Goal: Information Seeking & Learning: Learn about a topic

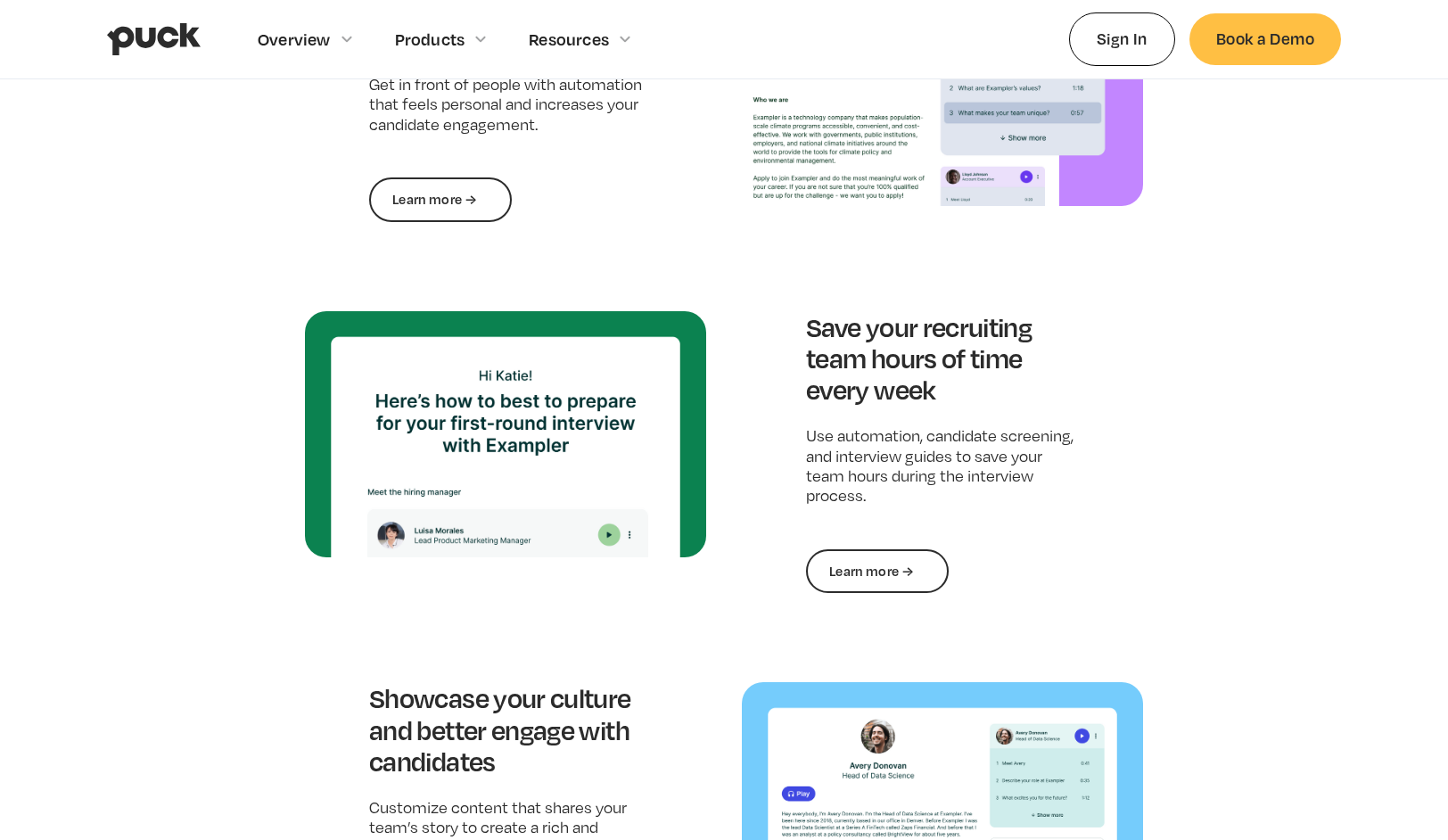
scroll to position [1689, 0]
click at [883, 576] on link "Learn more →" at bounding box center [877, 571] width 142 height 45
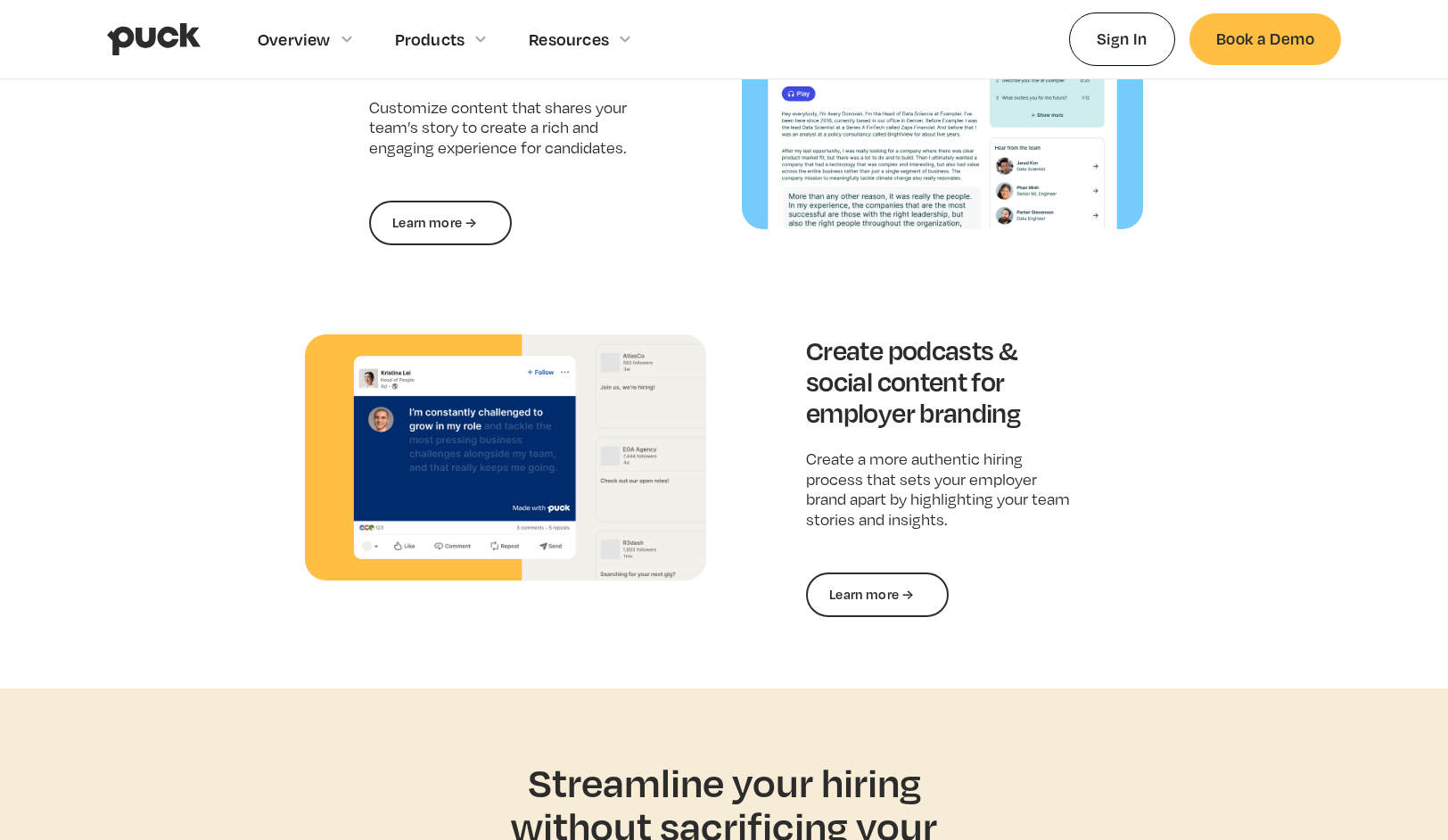
scroll to position [2428, 0]
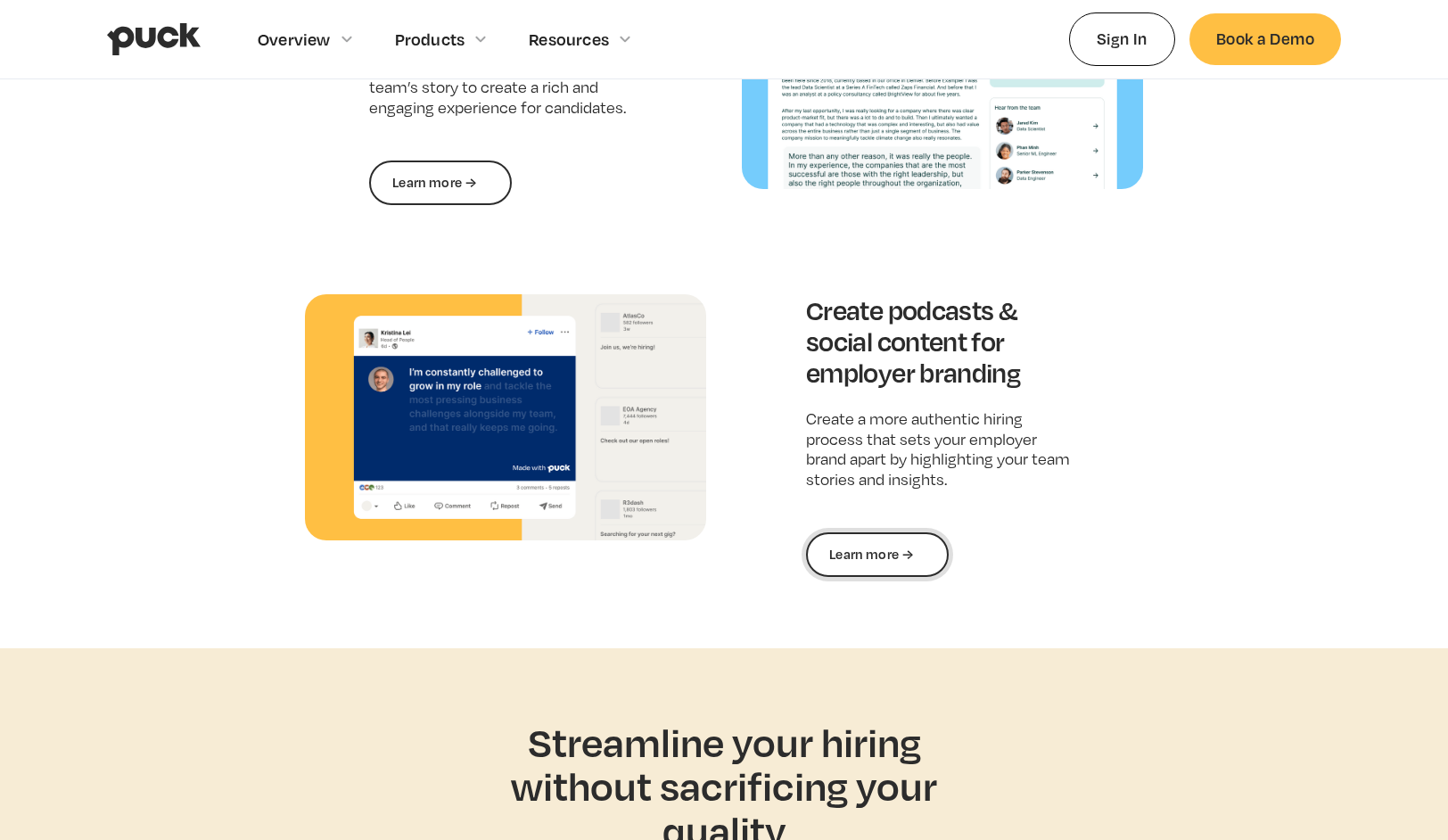
click at [857, 555] on link "Learn more →" at bounding box center [877, 554] width 142 height 45
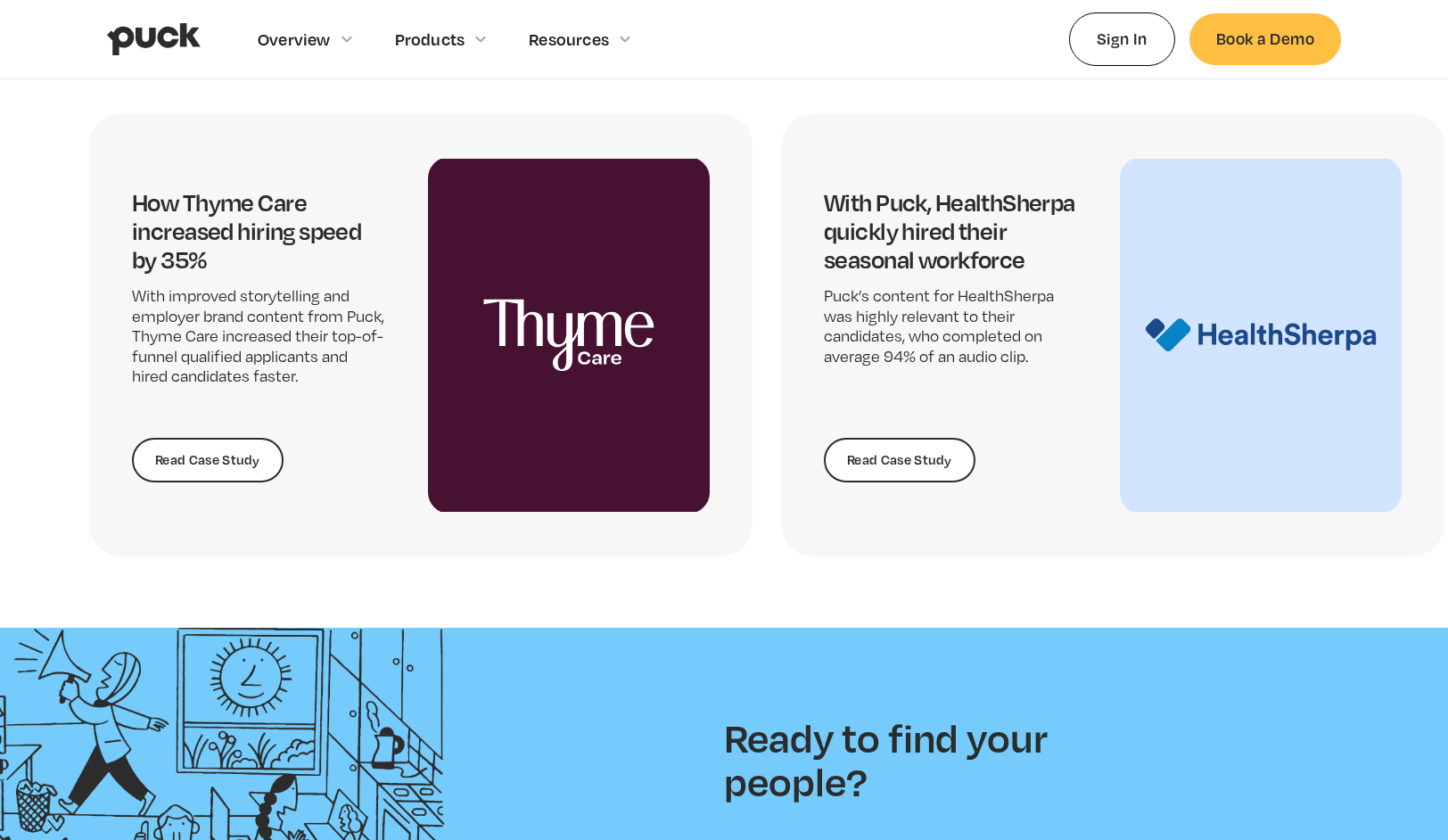
scroll to position [3803, 0]
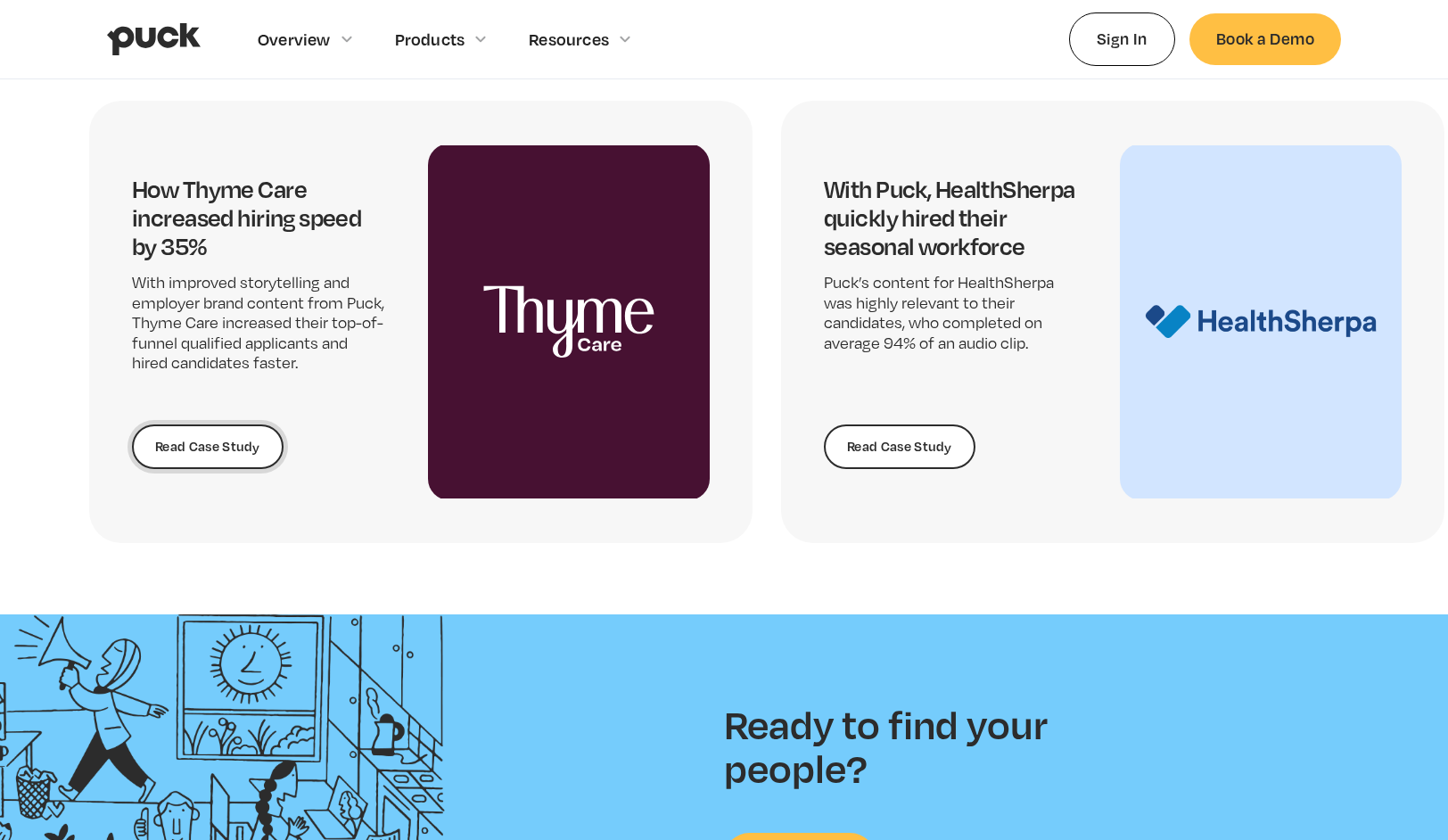
click at [256, 438] on link "Read Case Study" at bounding box center [207, 447] width 151 height 45
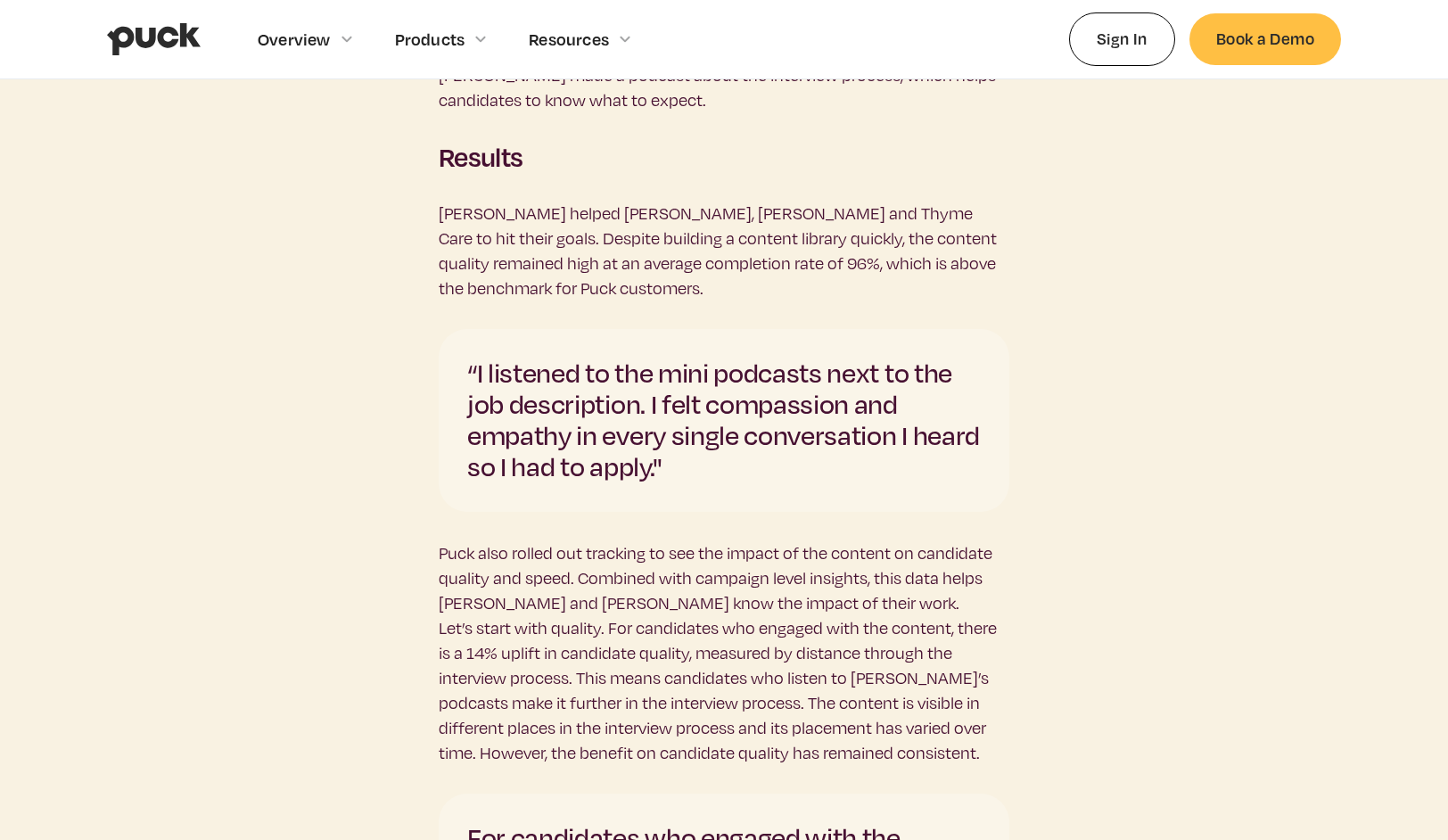
scroll to position [3468, 0]
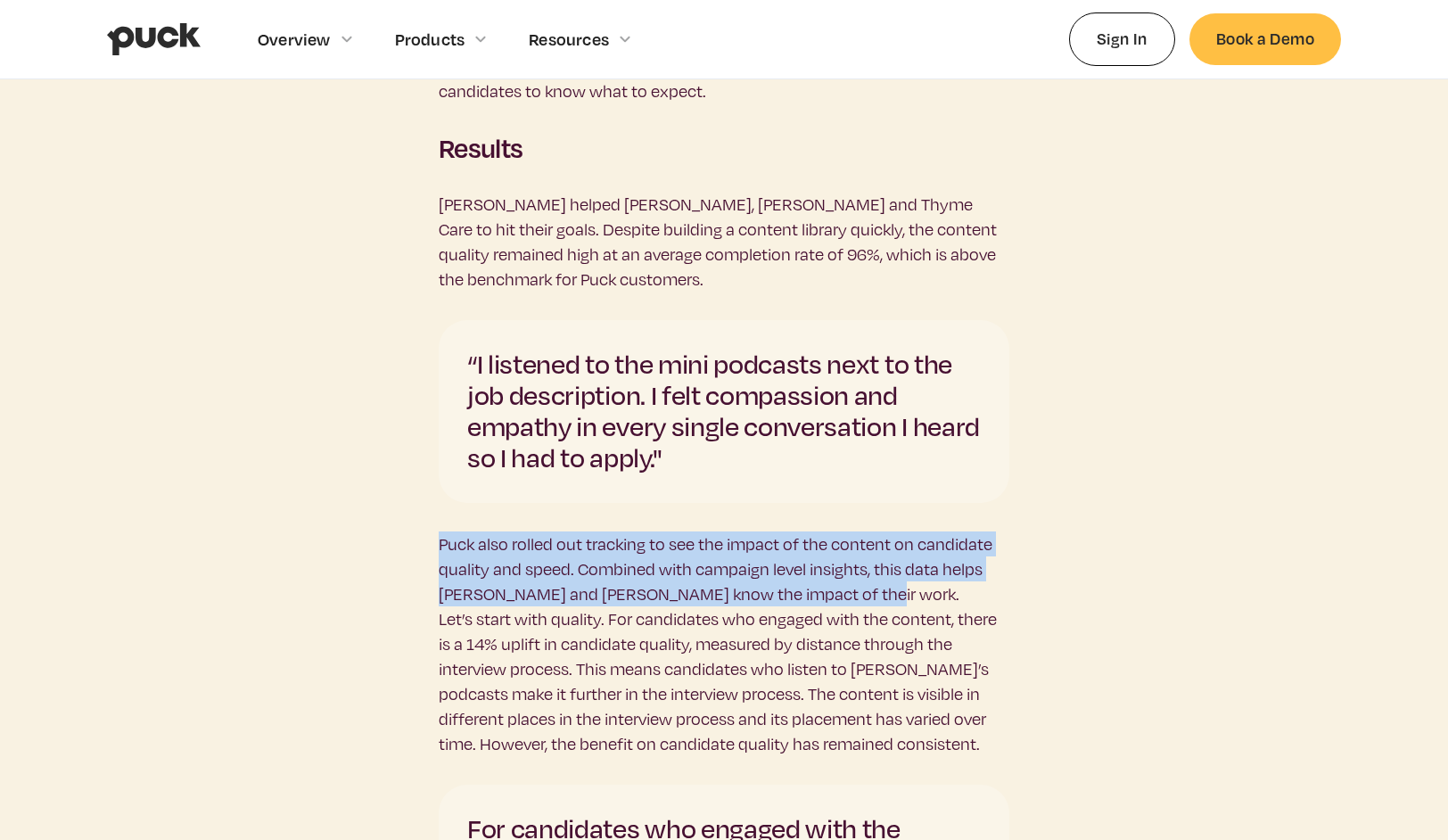
drag, startPoint x: 433, startPoint y: 488, endPoint x: 903, endPoint y: 550, distance: 474.1
copy p "Puck also rolled out tracking to see the impact of the content on candidate qua…"
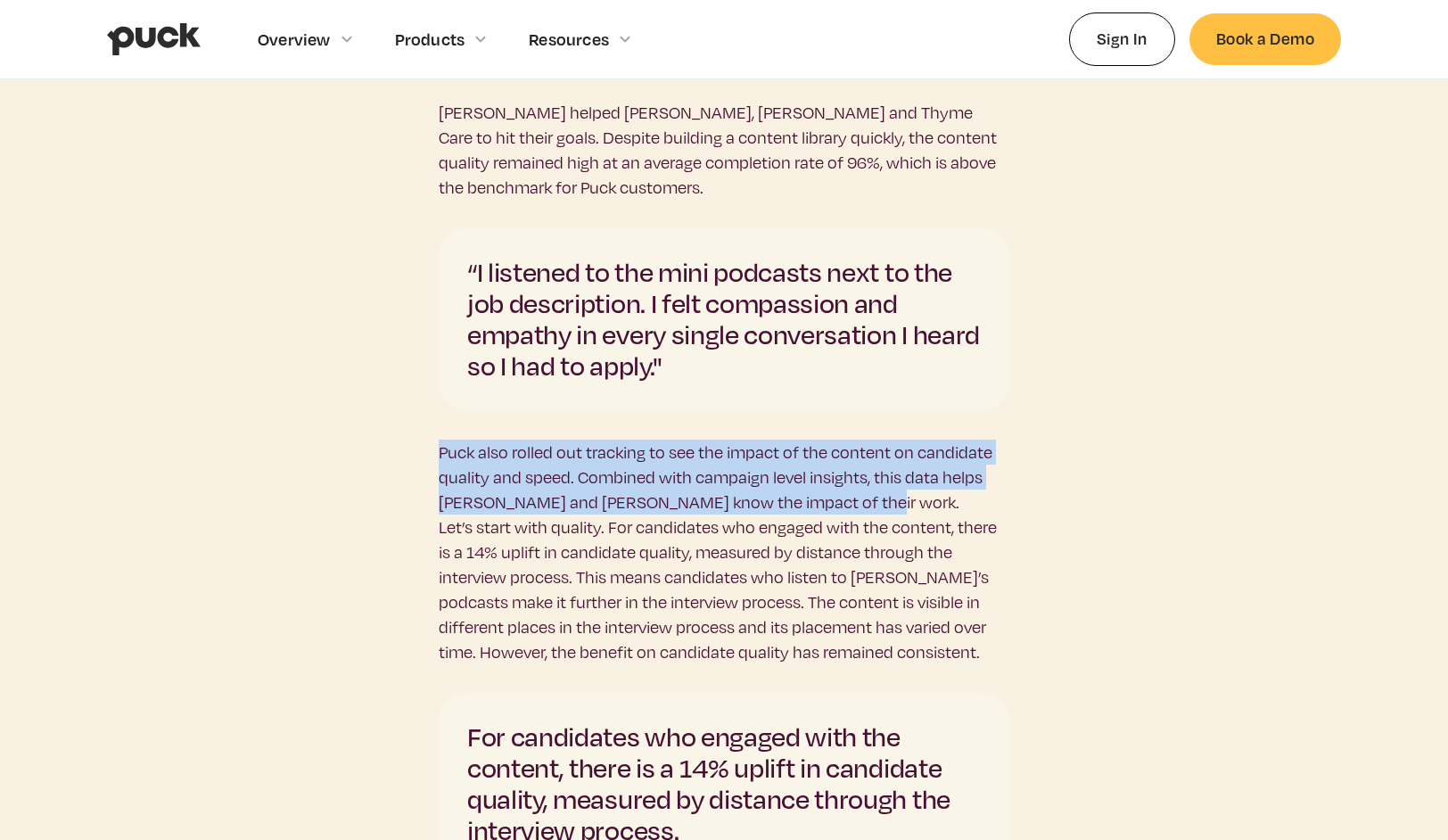
scroll to position [3563, 0]
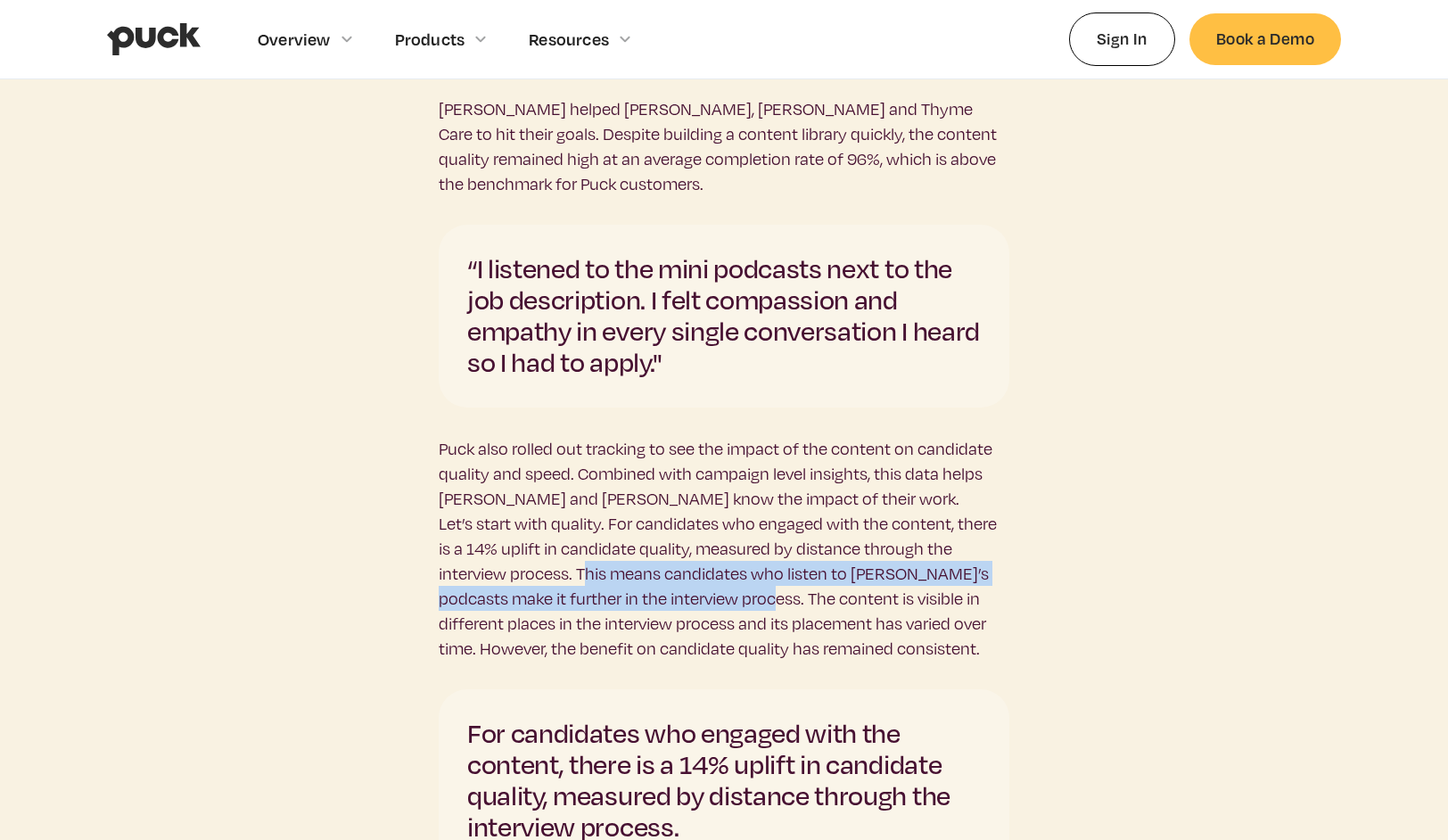
drag, startPoint x: 509, startPoint y: 517, endPoint x: 667, endPoint y: 535, distance: 159.0
click at [667, 535] on p "Puck also rolled out tracking to see the impact of the content on candidate qua…" at bounding box center [724, 548] width 571 height 225
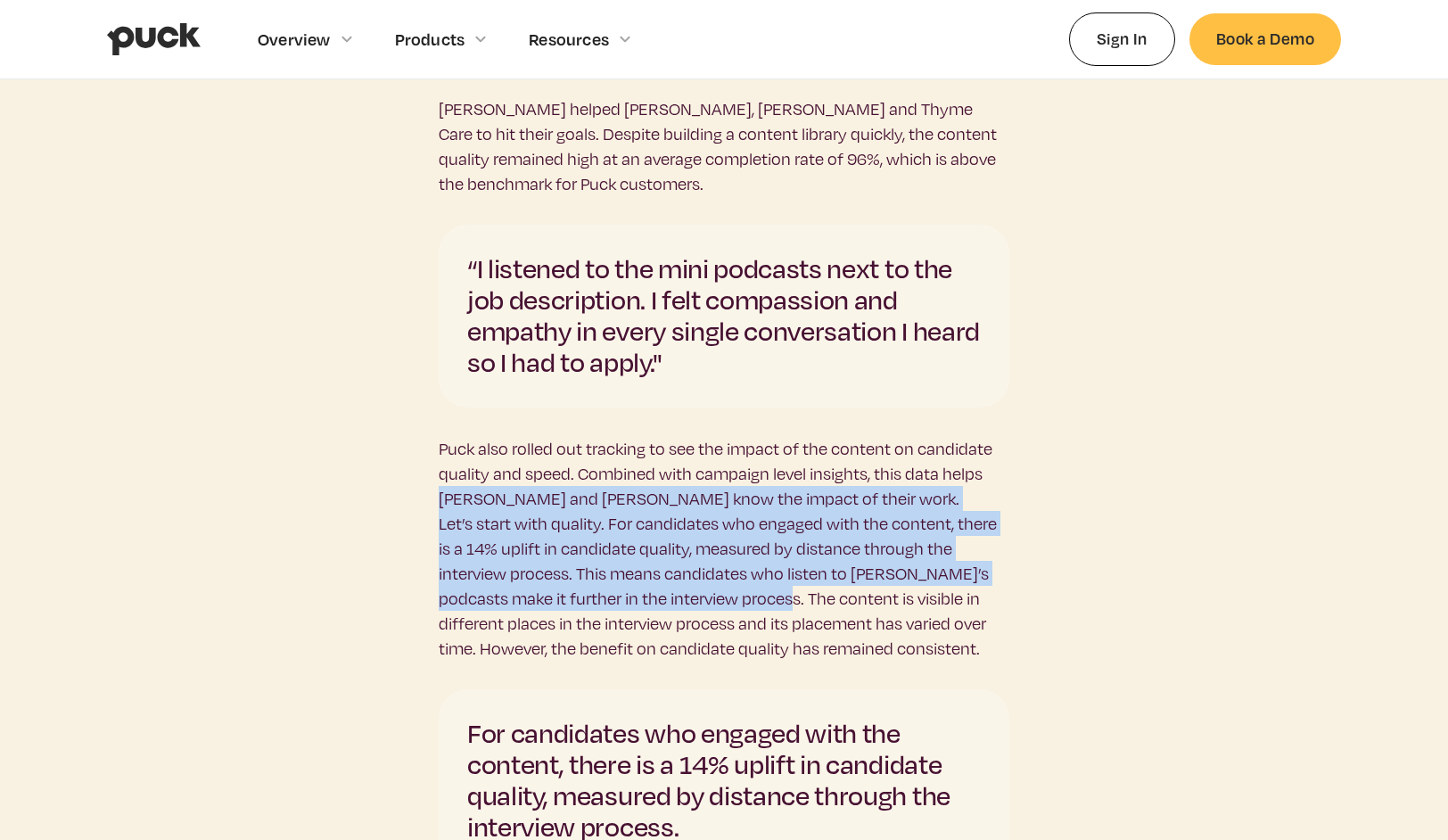
drag, startPoint x: 422, startPoint y: 471, endPoint x: 681, endPoint y: 548, distance: 270.2
copy p "[PERSON_NAME] and [PERSON_NAME] know the impact of their work. Let’s start with…"
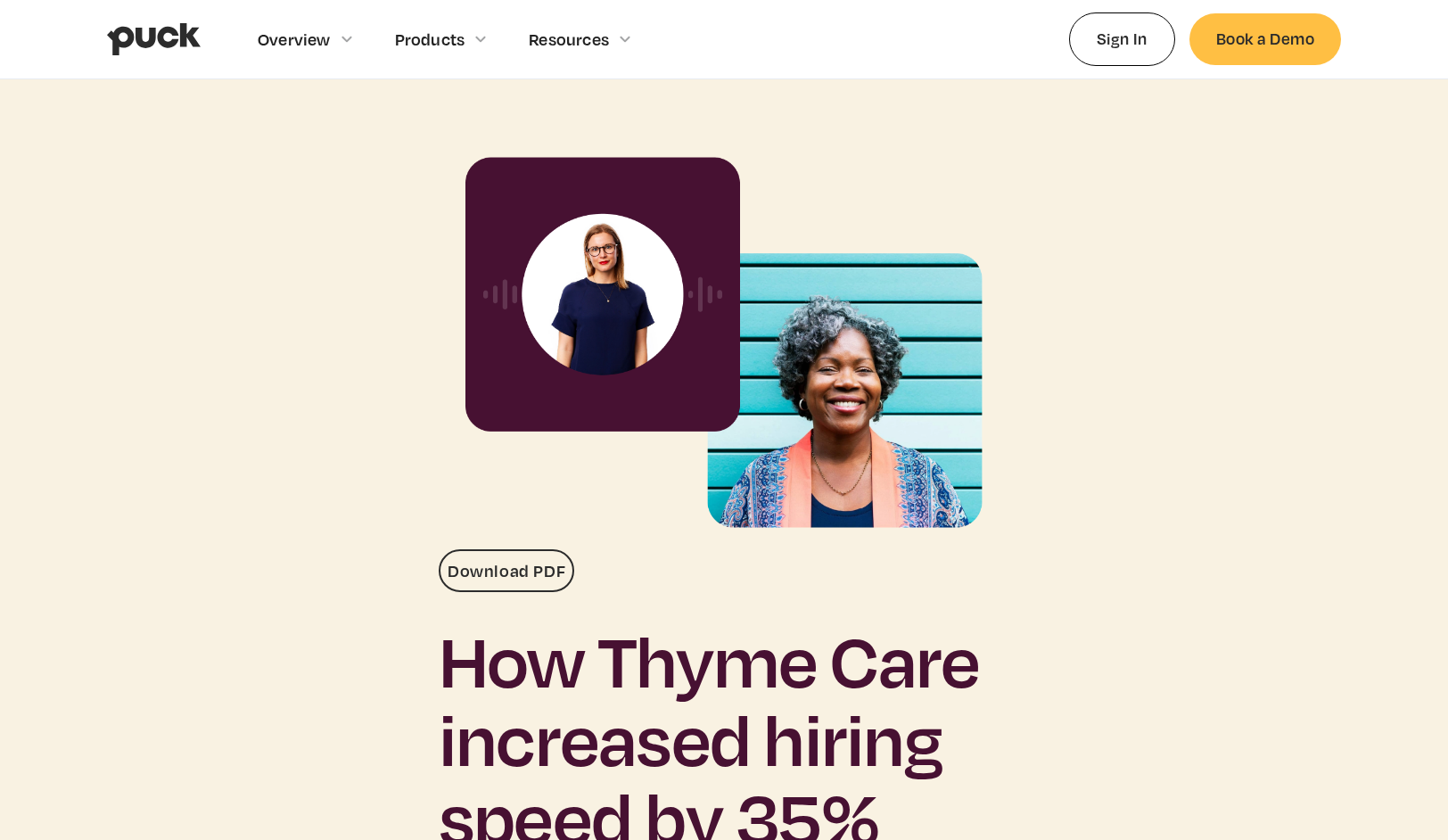
scroll to position [0, 0]
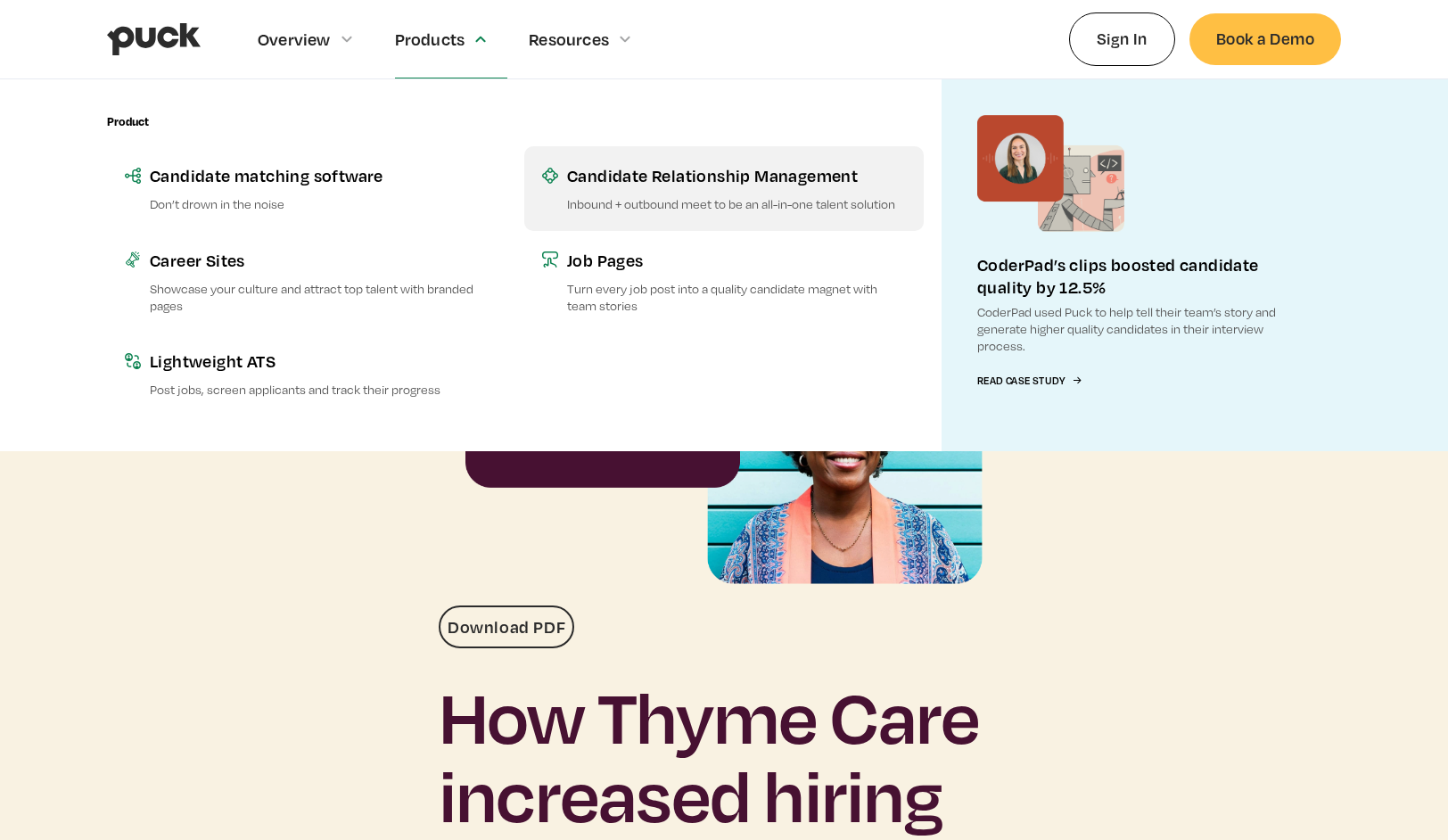
click at [609, 181] on div "Candidate Relationship Management" at bounding box center [737, 174] width 339 height 22
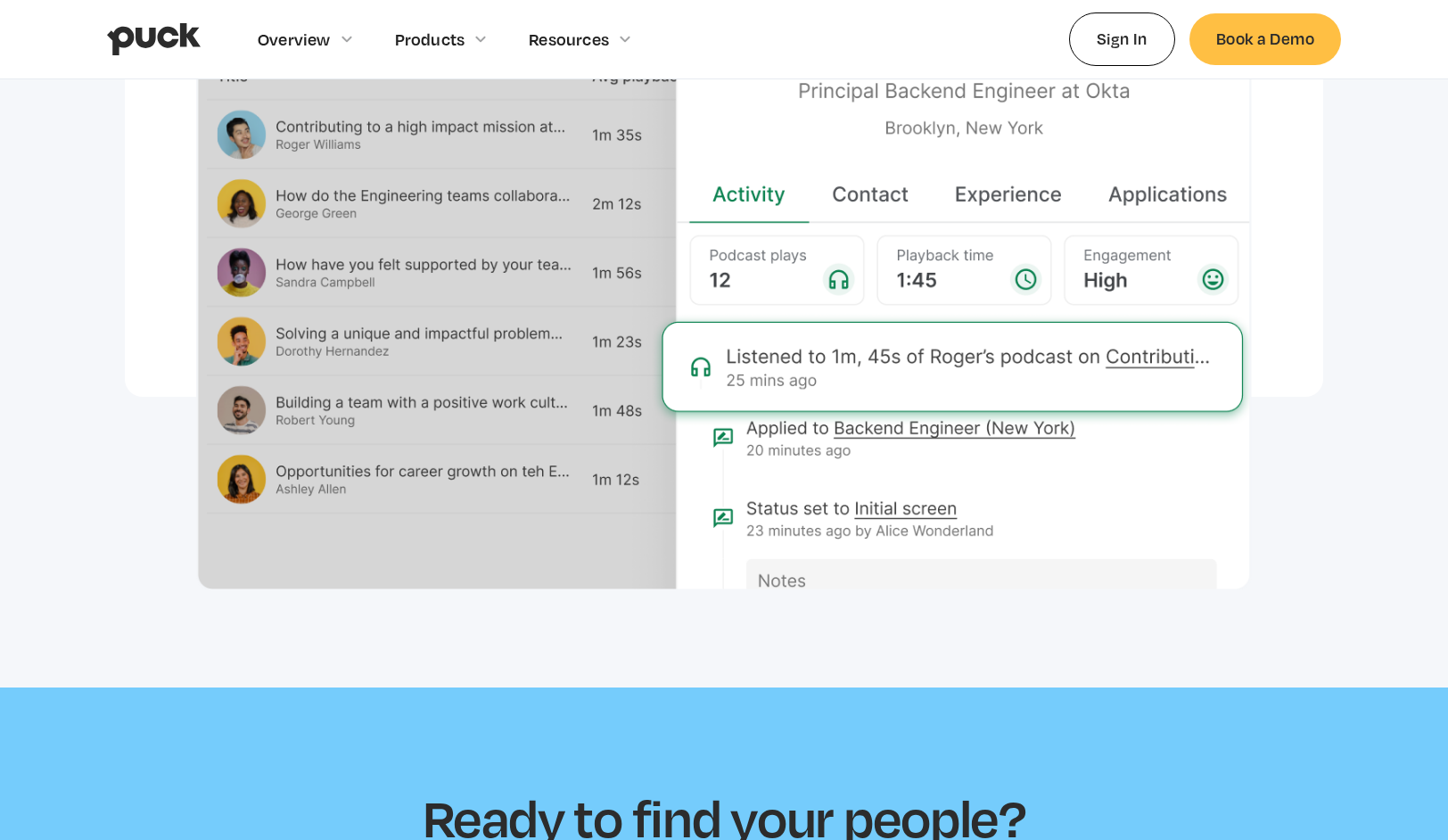
scroll to position [4023, 0]
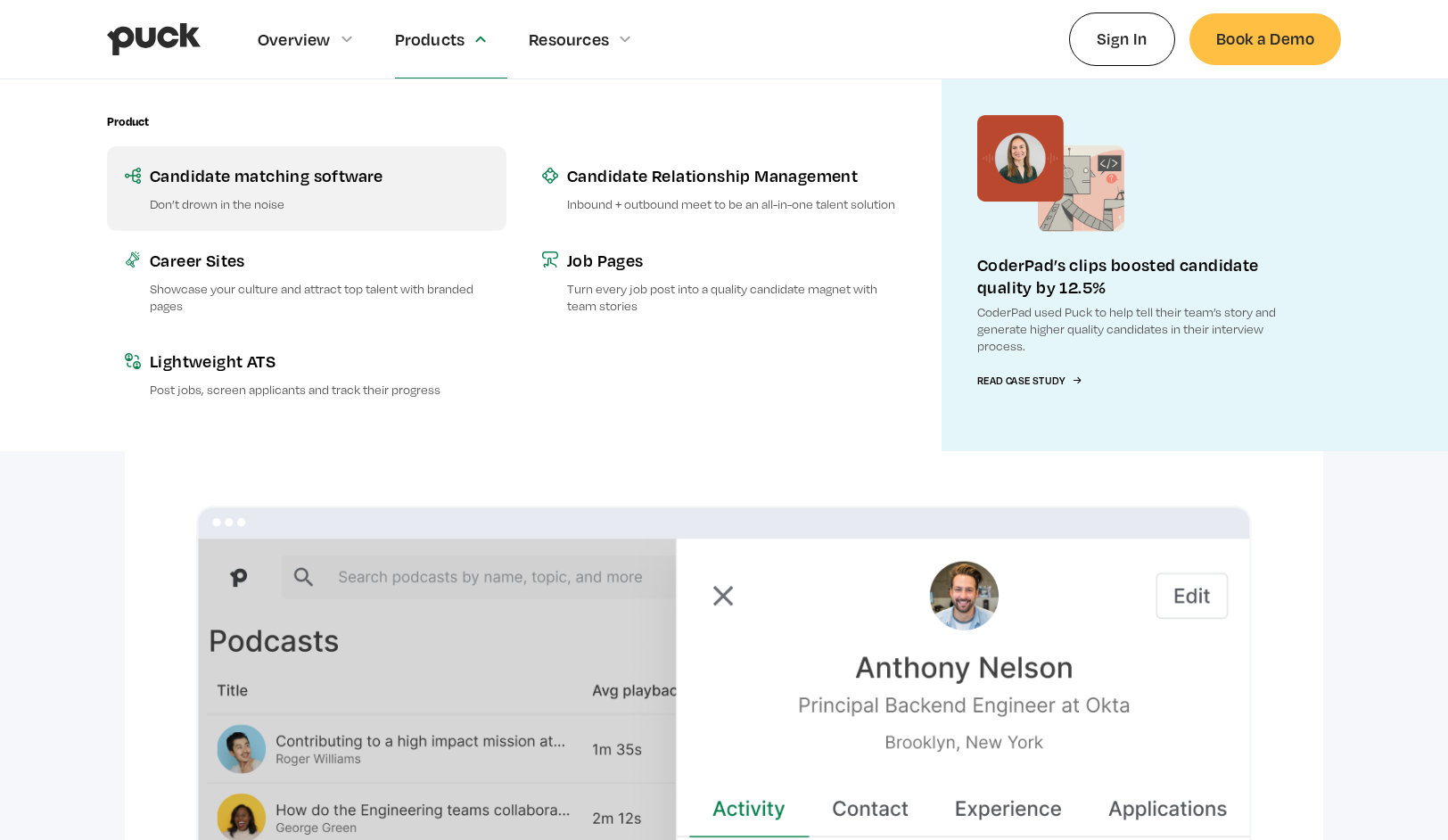
click at [352, 190] on link "Candidate matching software Don’t drown in the noise" at bounding box center [306, 188] width 399 height 83
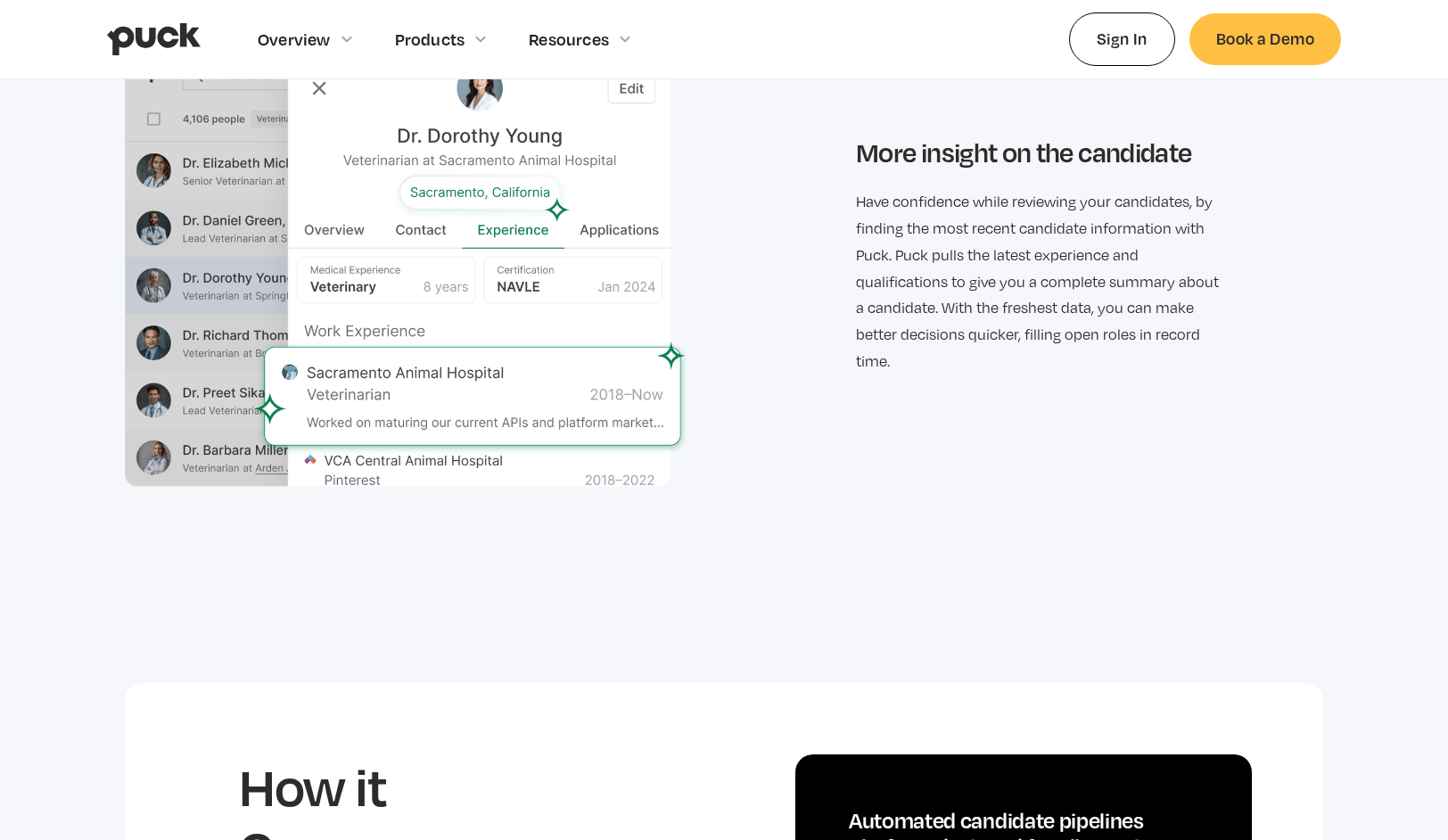
scroll to position [3551, 0]
